Goal: Information Seeking & Learning: Learn about a topic

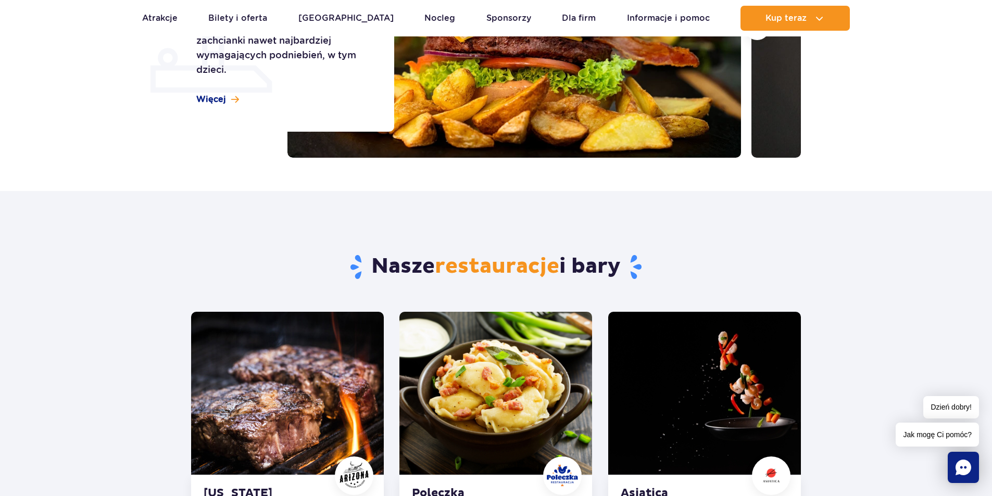
scroll to position [208, 0]
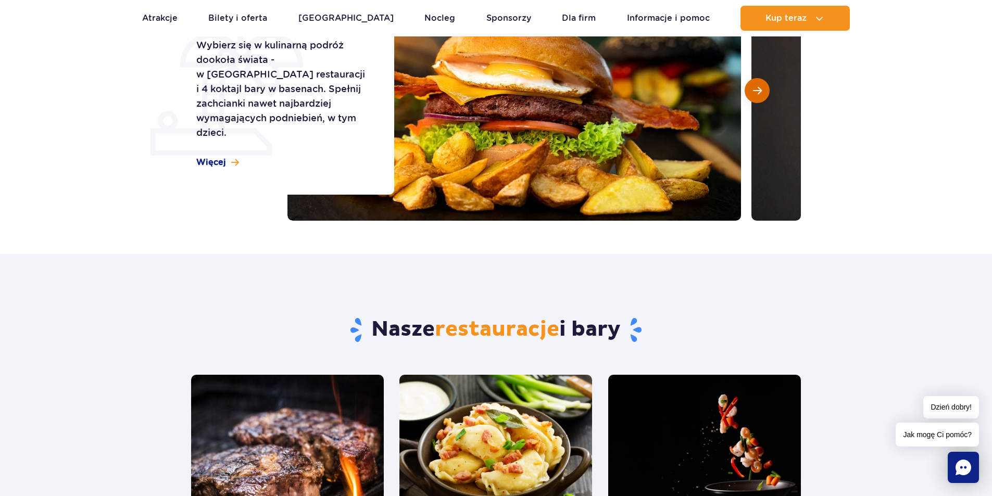
click at [753, 89] on span "Następny slajd" at bounding box center [757, 90] width 9 height 9
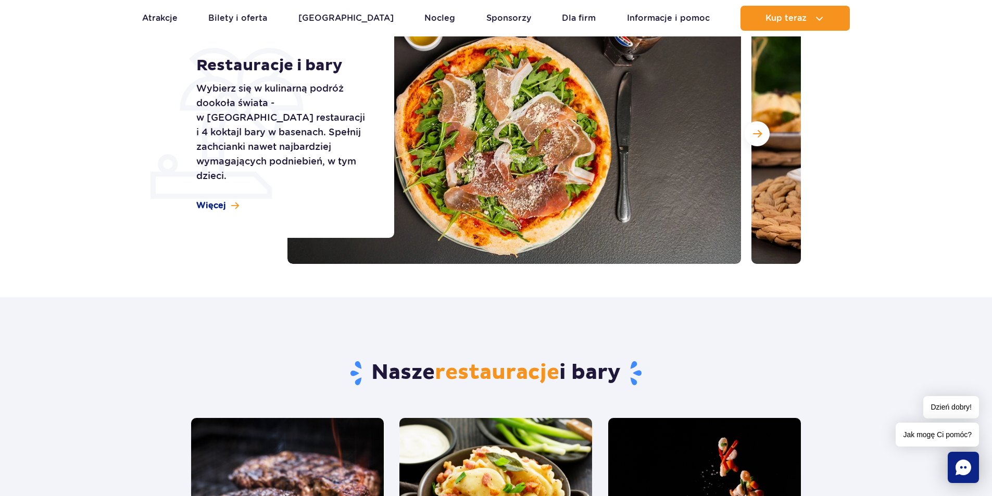
scroll to position [104, 0]
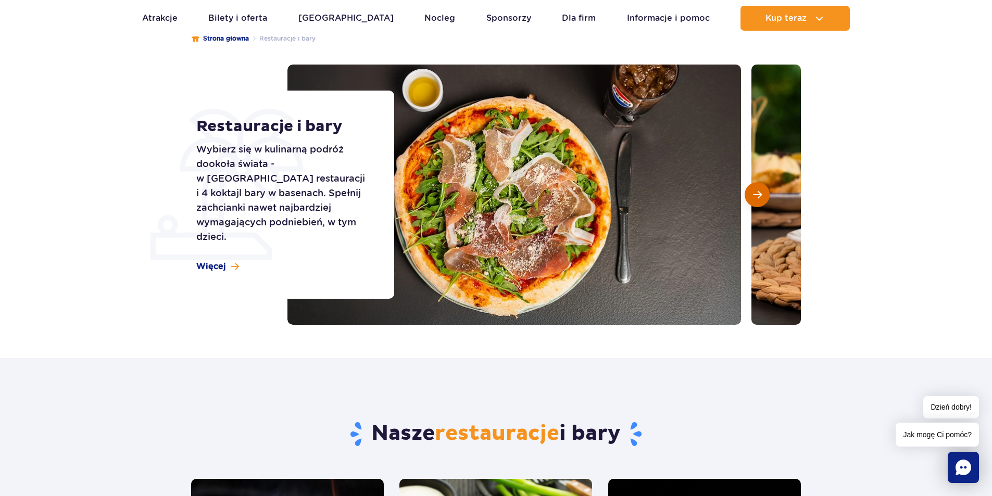
click at [762, 191] on button "Następny slajd" at bounding box center [757, 194] width 25 height 25
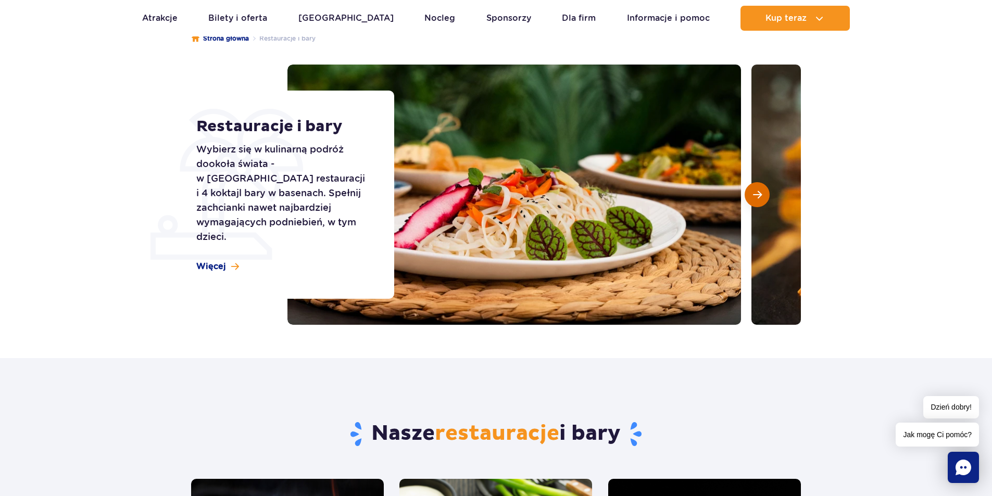
click at [759, 187] on button "Następny slajd" at bounding box center [757, 194] width 25 height 25
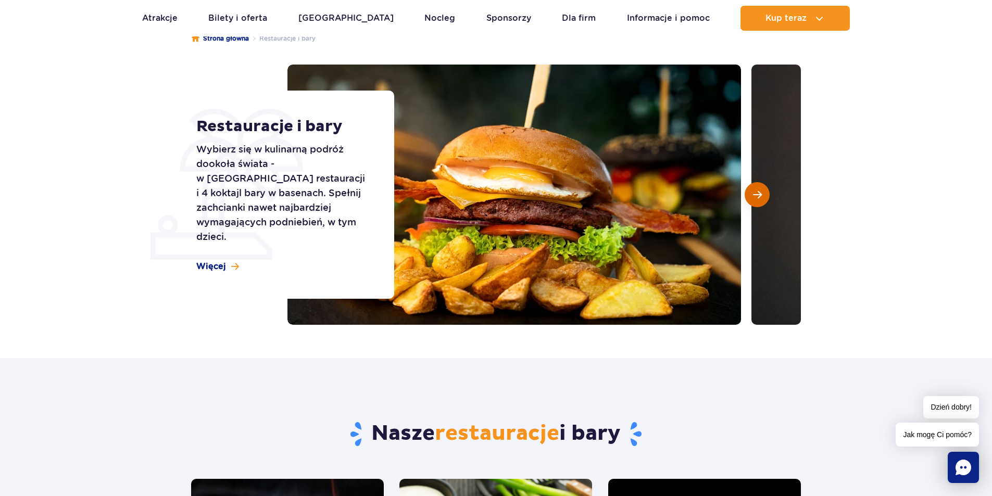
click at [759, 185] on button "Następny slajd" at bounding box center [757, 194] width 25 height 25
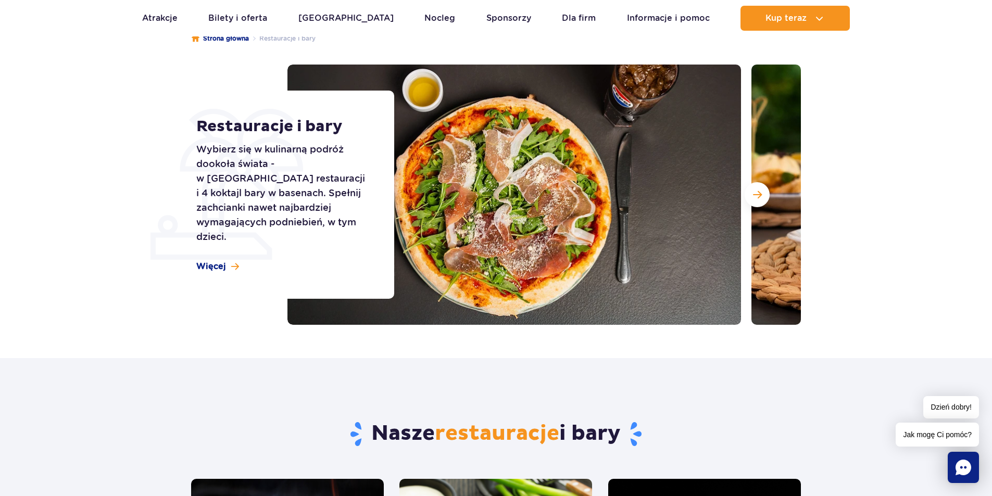
click at [756, 181] on img at bounding box center [978, 195] width 454 height 260
click at [757, 185] on button "Następny slajd" at bounding box center [757, 194] width 25 height 25
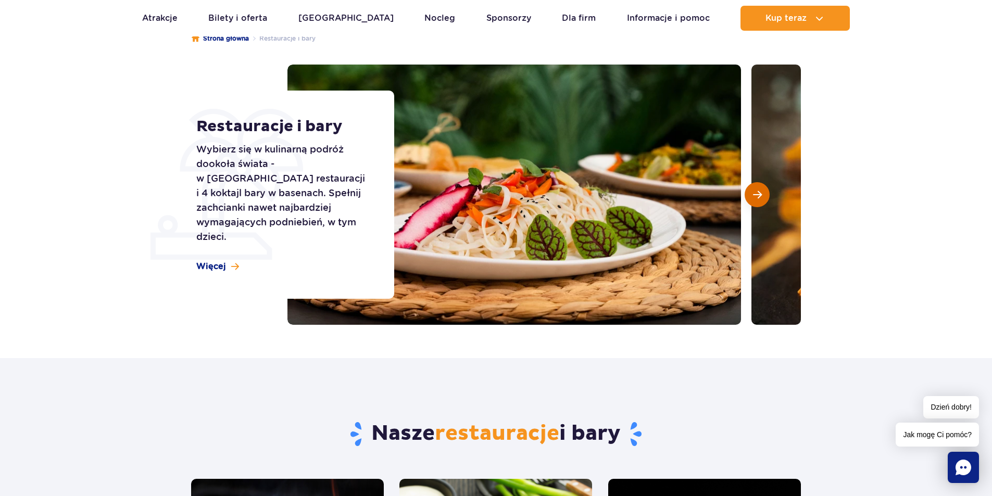
click at [757, 185] on button "Następny slajd" at bounding box center [757, 194] width 25 height 25
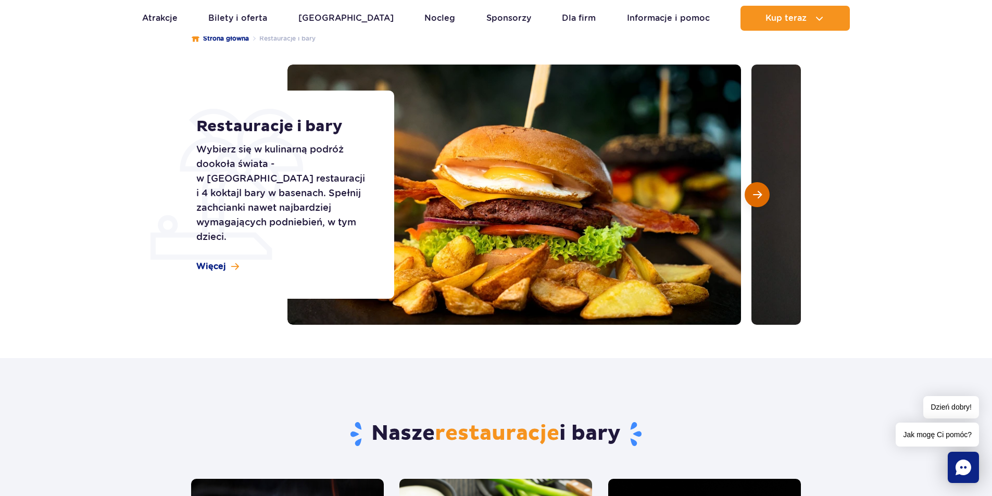
click at [757, 185] on button "Następny slajd" at bounding box center [757, 194] width 25 height 25
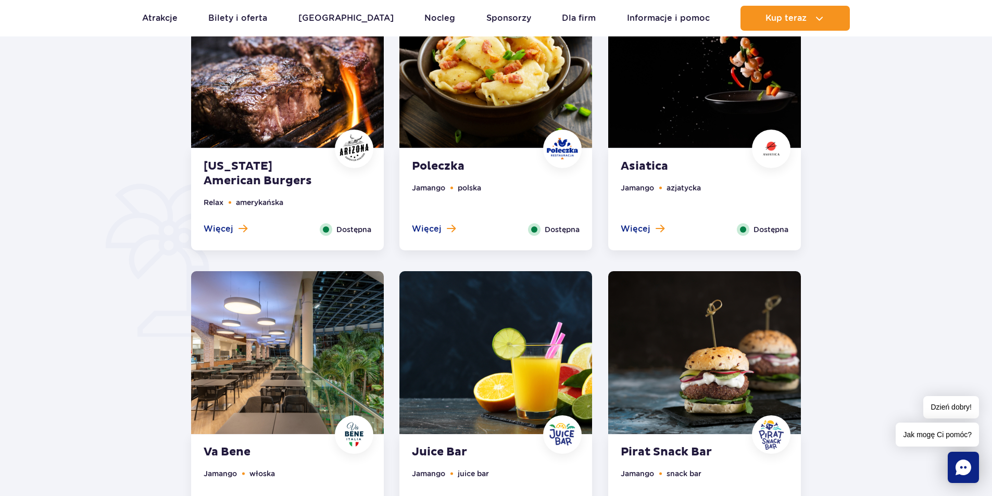
scroll to position [573, 0]
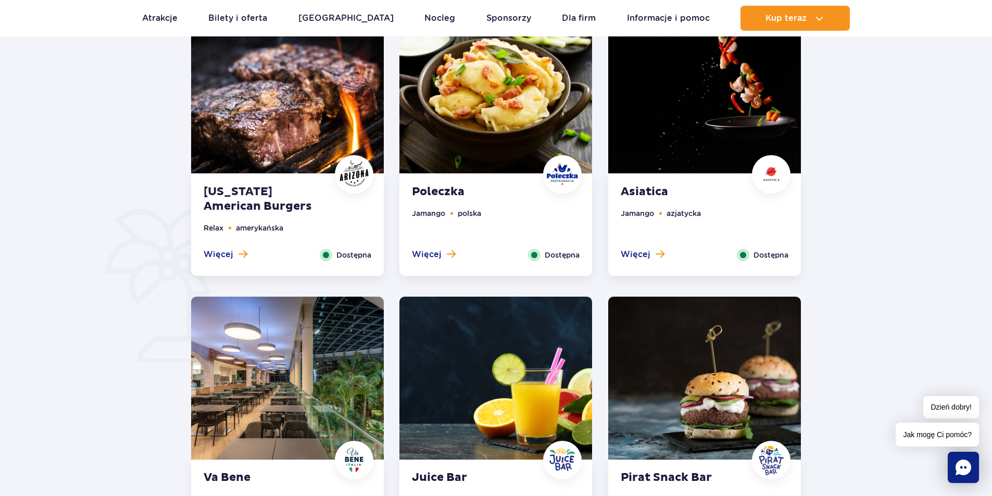
click at [211, 247] on ul "Relax amerykańska" at bounding box center [288, 235] width 168 height 27
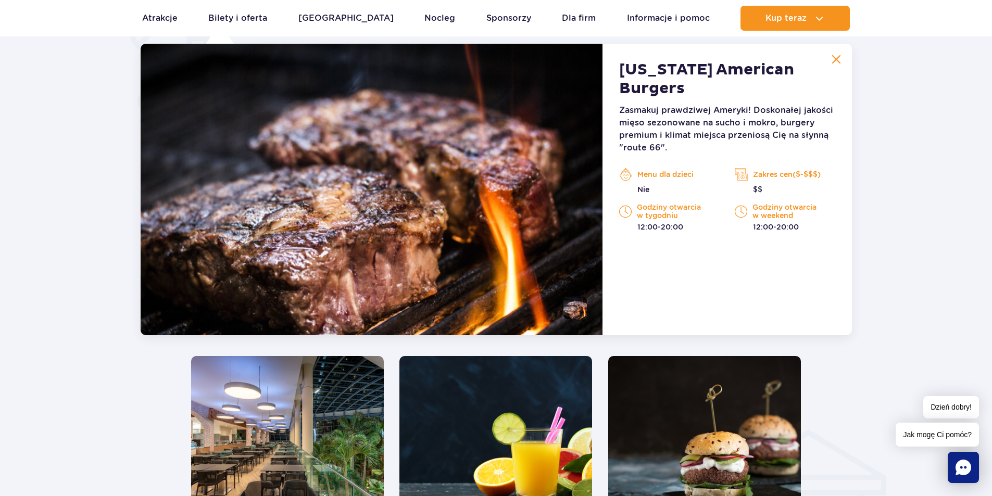
scroll to position [810, 0]
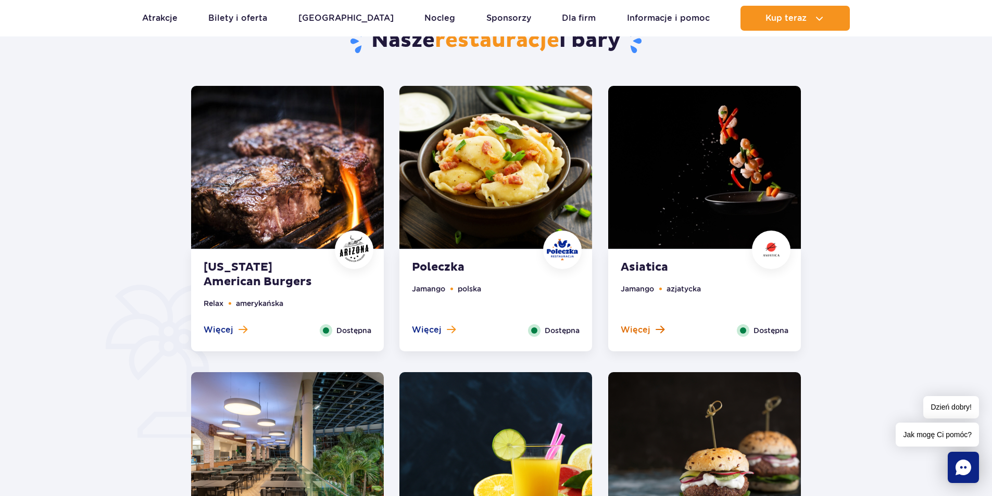
click at [644, 332] on span "Więcej" at bounding box center [636, 329] width 30 height 11
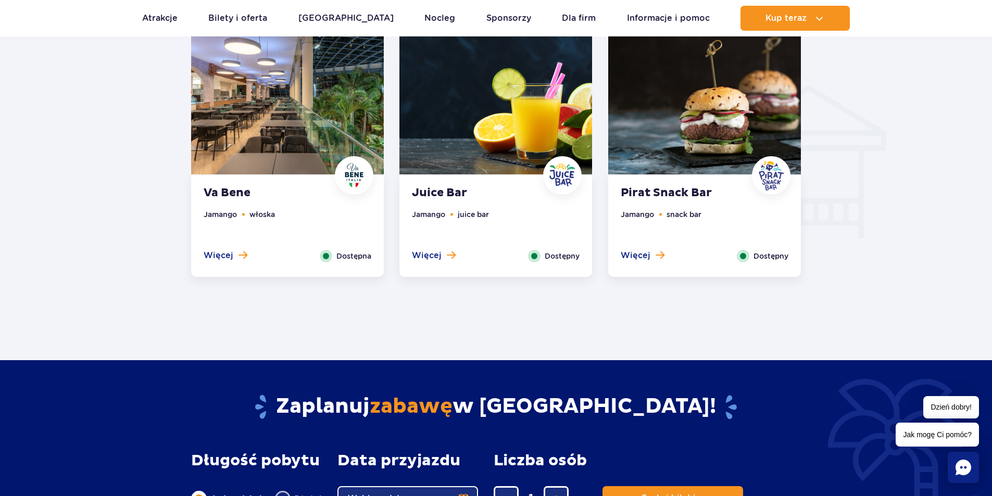
scroll to position [1174, 0]
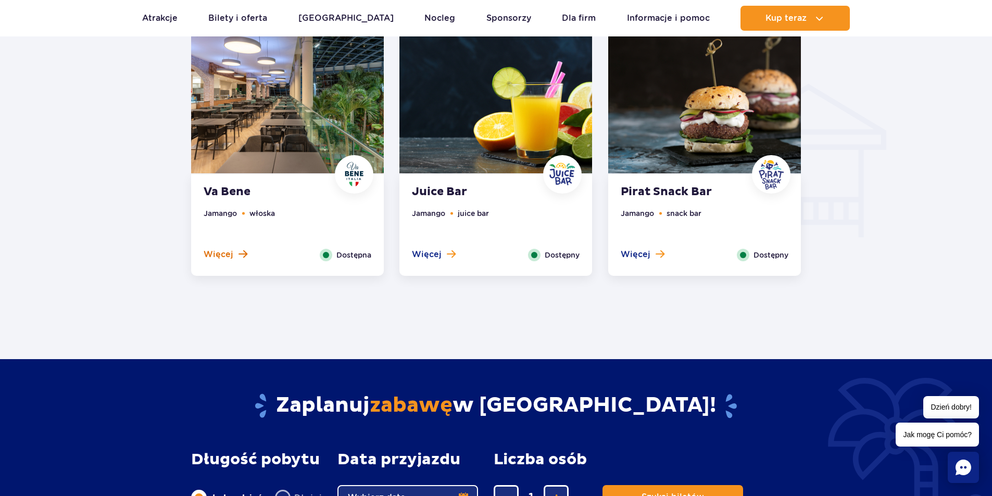
click at [223, 258] on span "Więcej" at bounding box center [219, 254] width 30 height 11
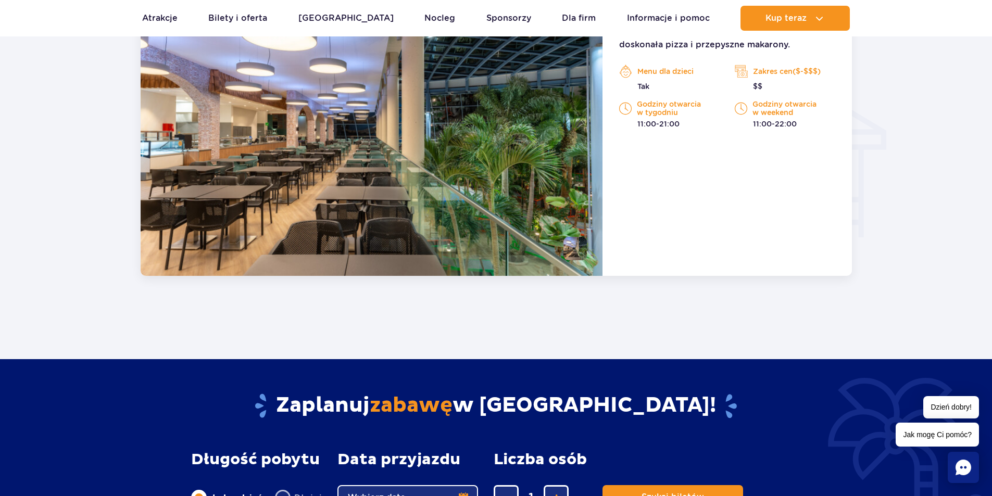
scroll to position [1096, 0]
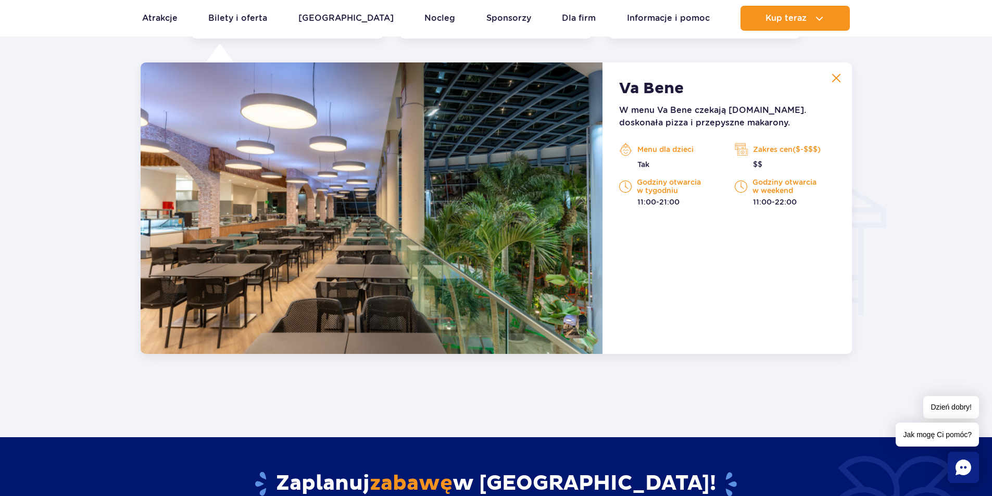
click at [836, 77] on img at bounding box center [836, 77] width 9 height 9
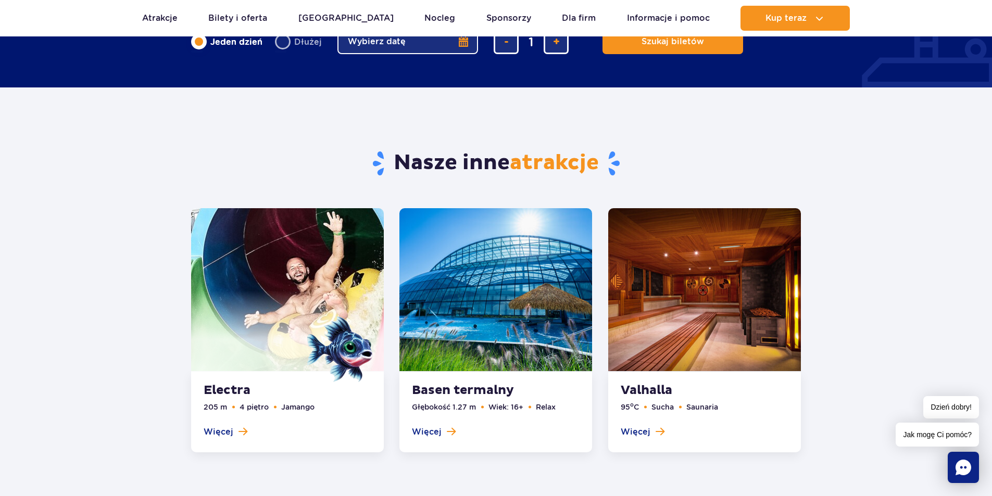
scroll to position [1200, 0]
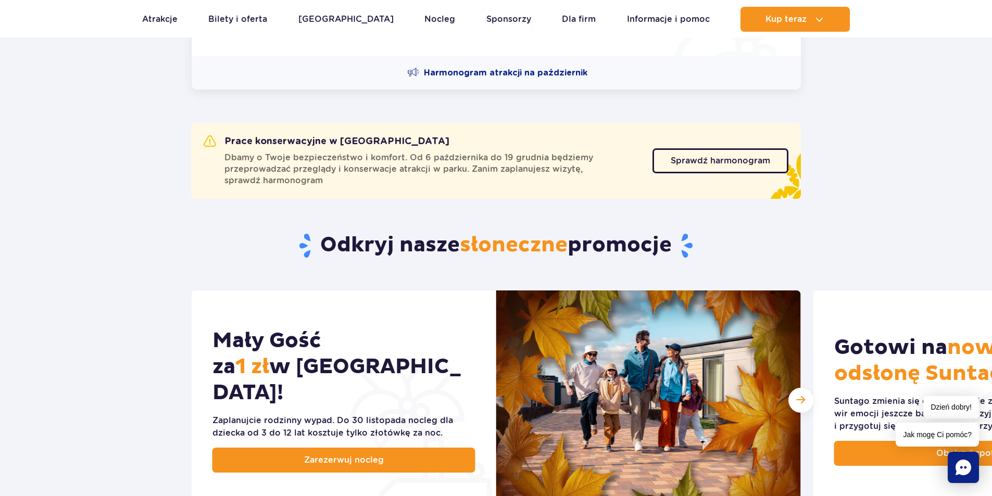
scroll to position [104, 0]
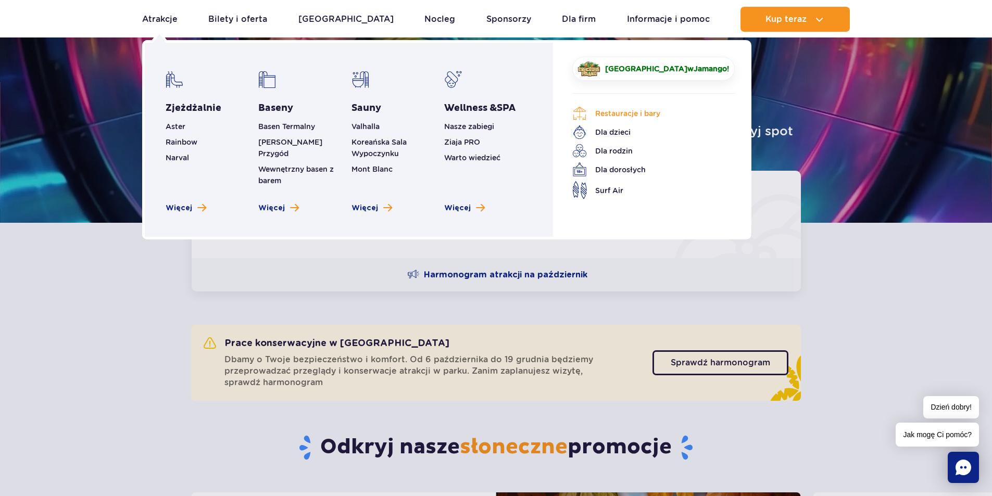
click at [607, 117] on link "Restauracje i bary" at bounding box center [645, 113] width 147 height 15
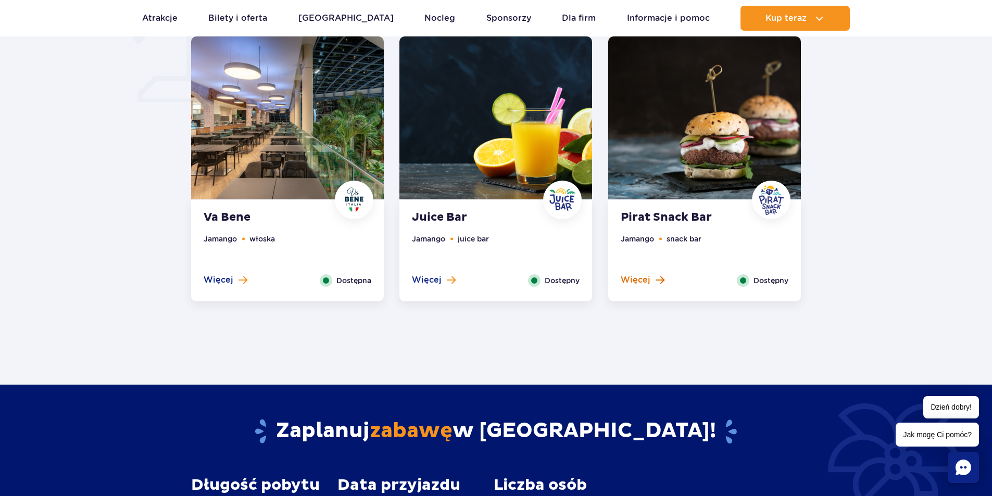
click at [651, 280] on button "Więcej" at bounding box center [643, 279] width 44 height 11
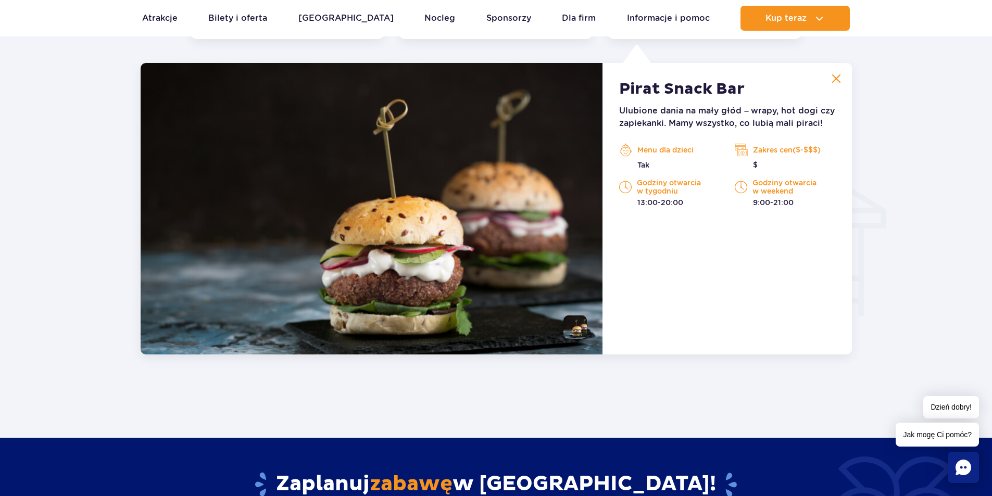
scroll to position [1096, 0]
